Goal: Task Accomplishment & Management: Manage account settings

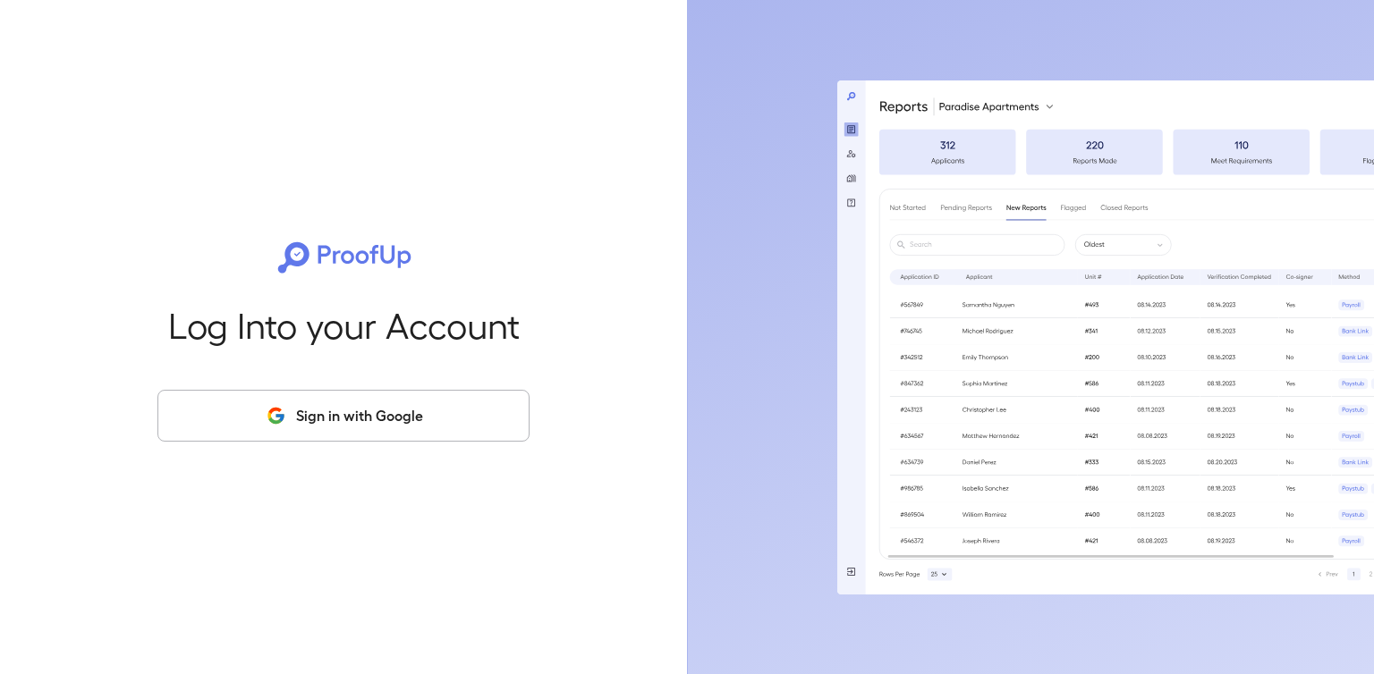
click at [424, 424] on button "Sign in with Google" at bounding box center [343, 416] width 372 height 52
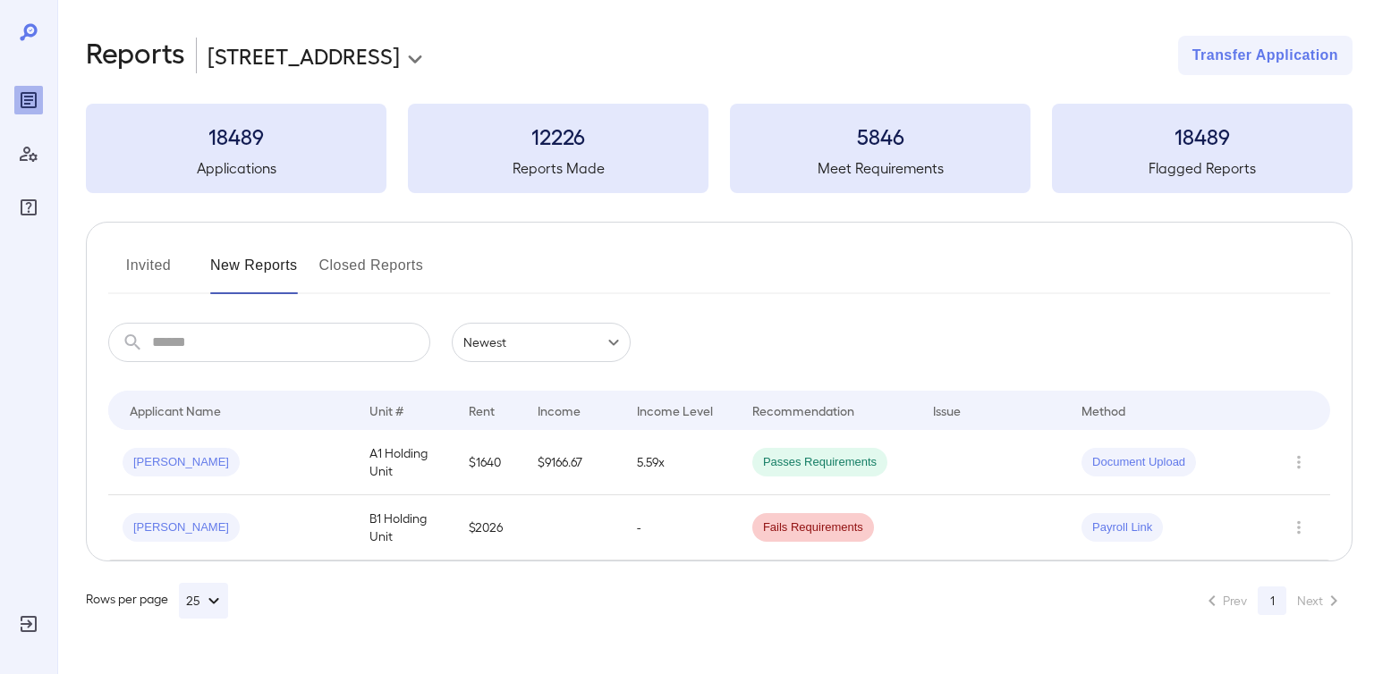
drag, startPoint x: 154, startPoint y: 5, endPoint x: 736, endPoint y: 358, distance: 680.5
click at [736, 358] on div "​ ​ Newest ******" at bounding box center [719, 342] width 1222 height 39
click at [153, 255] on button "Invited" at bounding box center [148, 272] width 80 height 43
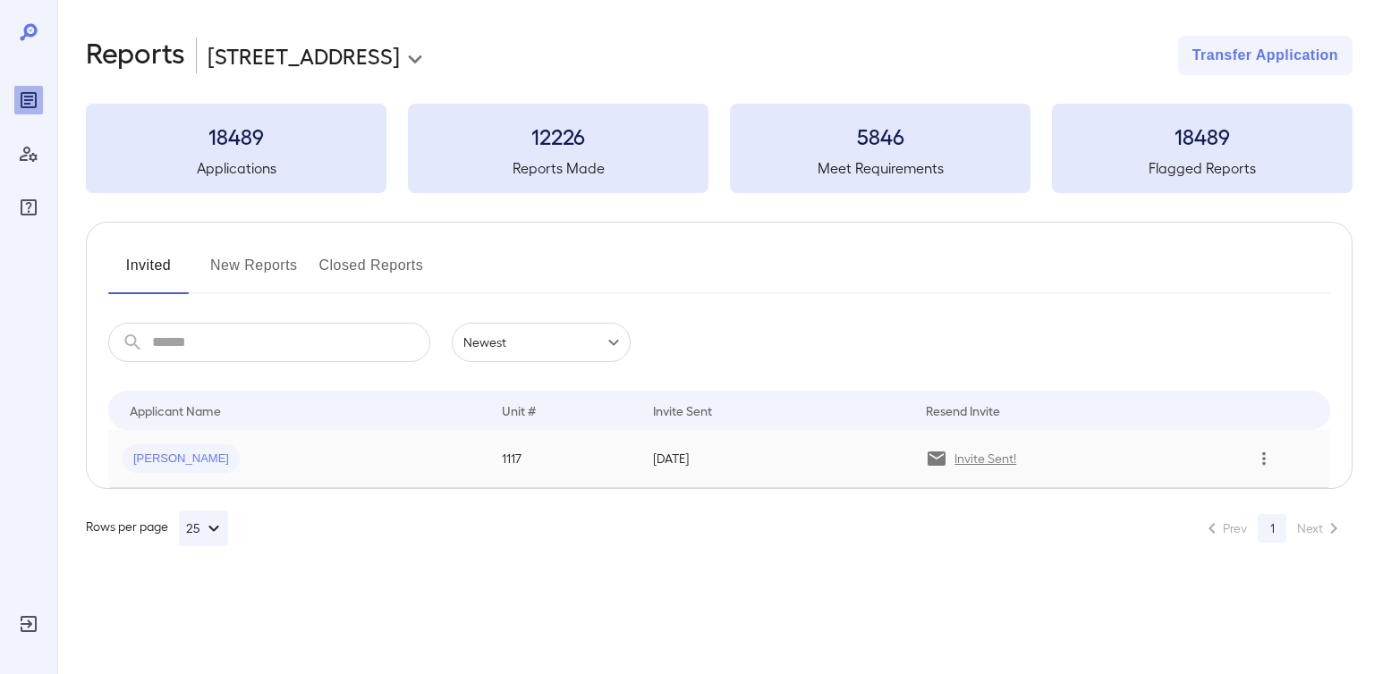
click at [1261, 457] on icon "Row Actions" at bounding box center [1264, 458] width 20 height 21
click at [998, 456] on div at bounding box center [687, 337] width 1374 height 674
click at [977, 462] on p "Invite Sent!" at bounding box center [985, 459] width 62 height 18
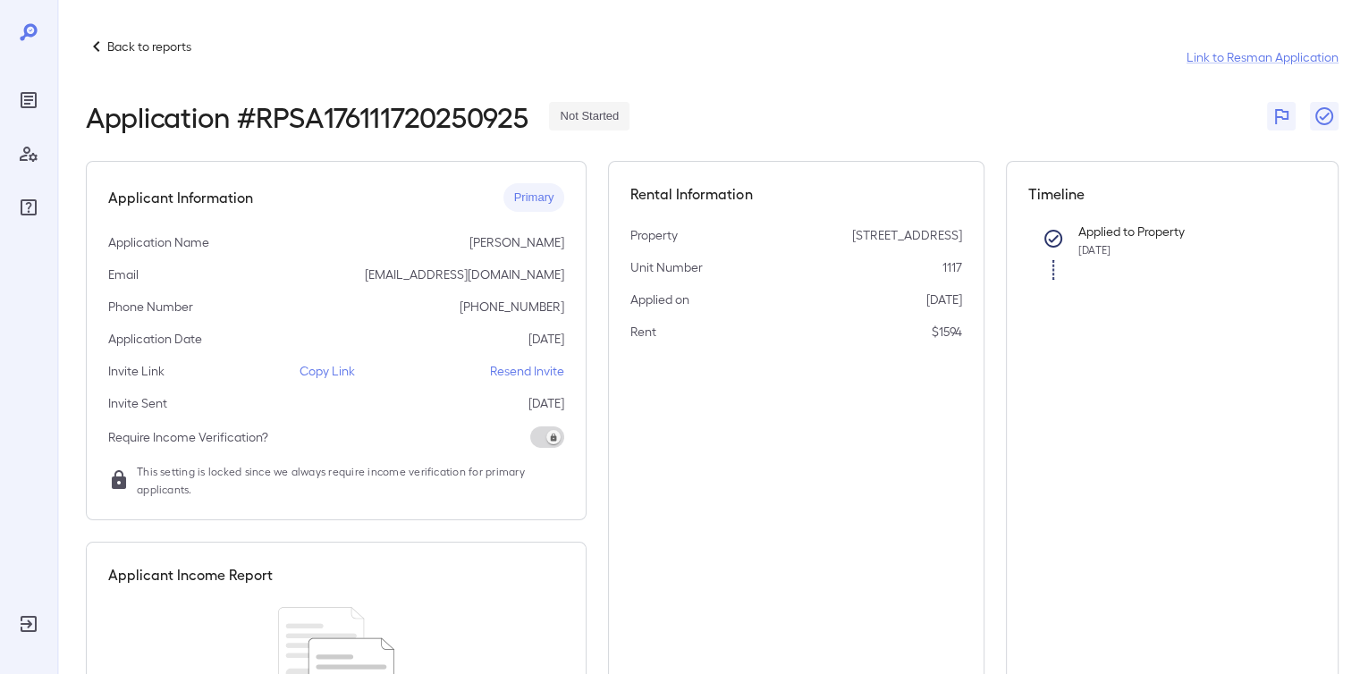
click at [340, 364] on p "Copy Link" at bounding box center [327, 371] width 55 height 18
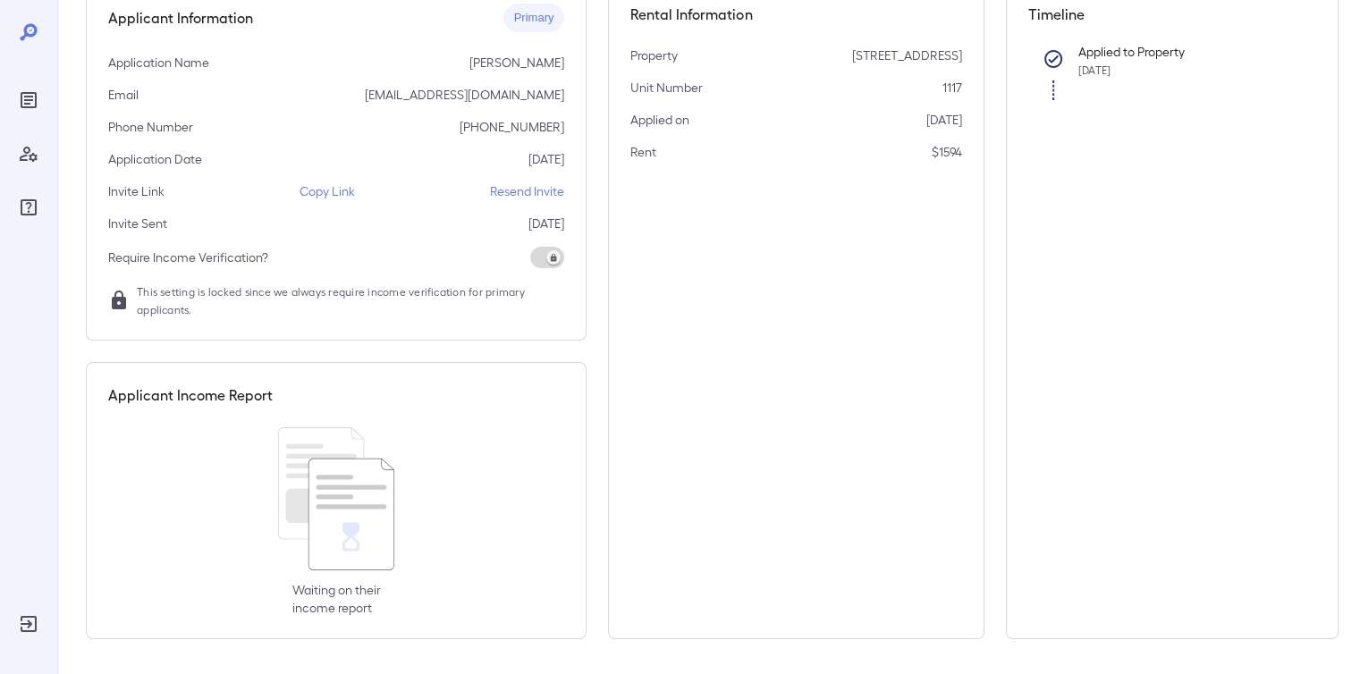
click at [322, 188] on p "Copy Link" at bounding box center [327, 191] width 55 height 18
click at [317, 189] on p "Copy Link" at bounding box center [327, 191] width 55 height 18
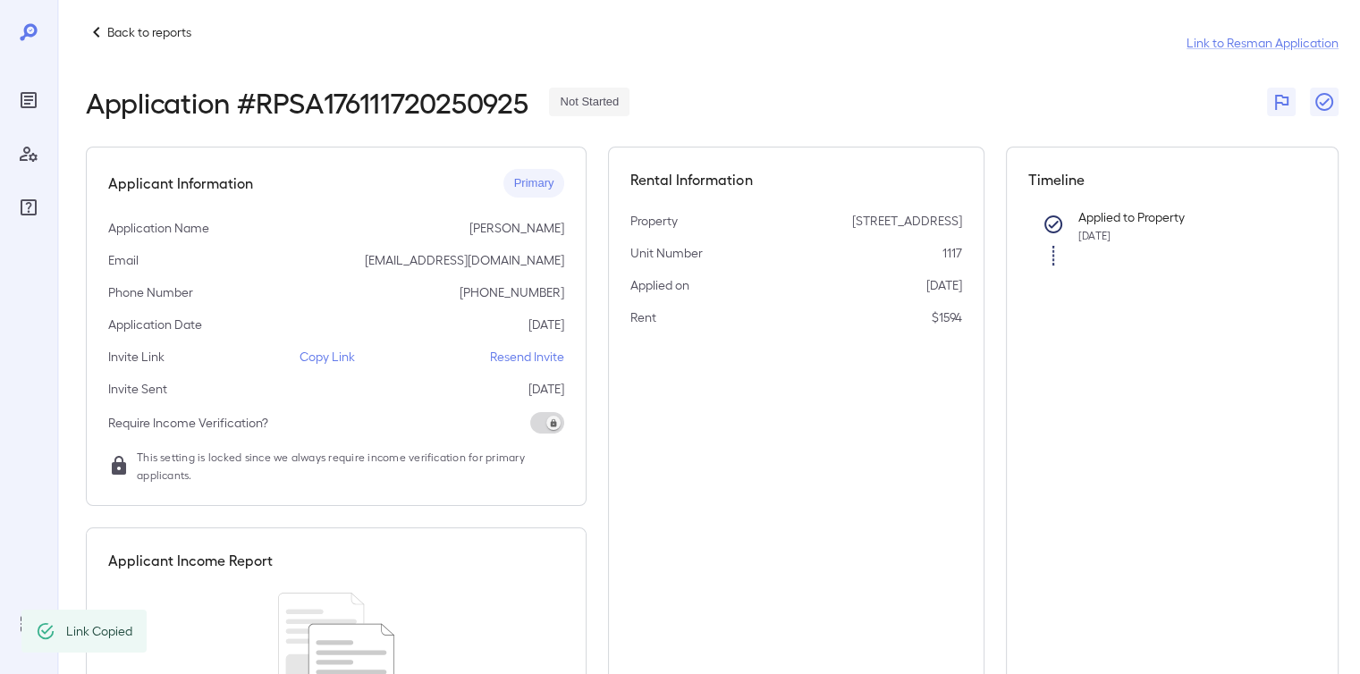
scroll to position [0, 0]
